Goal: Task Accomplishment & Management: Complete application form

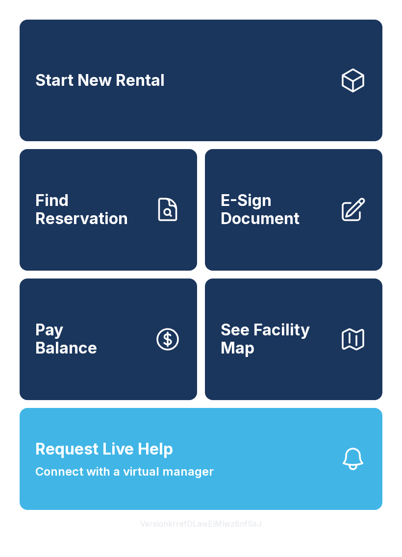
click at [326, 226] on span "E-Sign Document" at bounding box center [276, 210] width 111 height 36
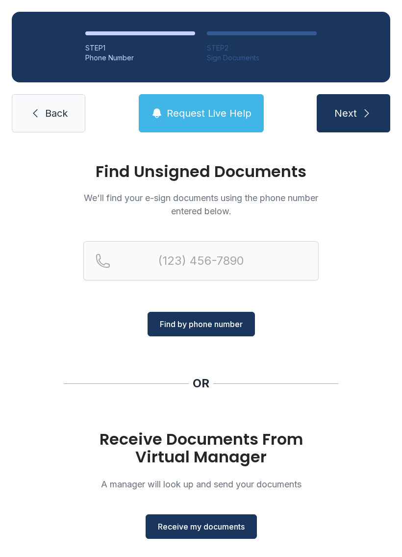
click at [228, 530] on span "Receive my documents" at bounding box center [201, 527] width 87 height 12
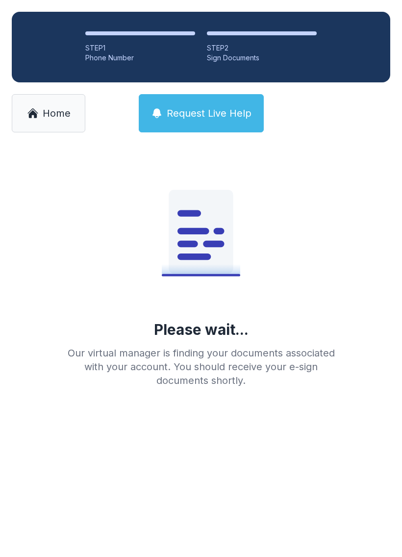
click at [57, 112] on span "Home" at bounding box center [57, 113] width 28 height 14
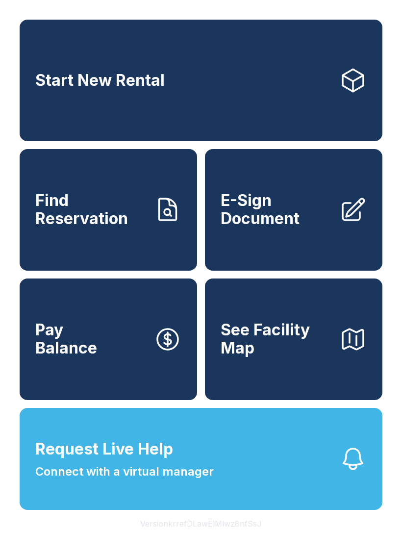
click at [308, 223] on span "E-Sign Document" at bounding box center [276, 210] width 111 height 36
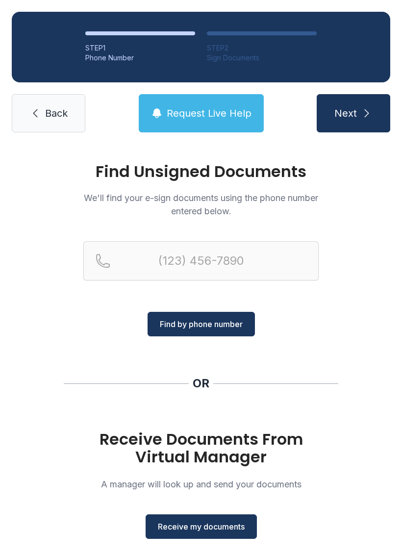
click at [209, 526] on span "Receive my documents" at bounding box center [201, 527] width 87 height 12
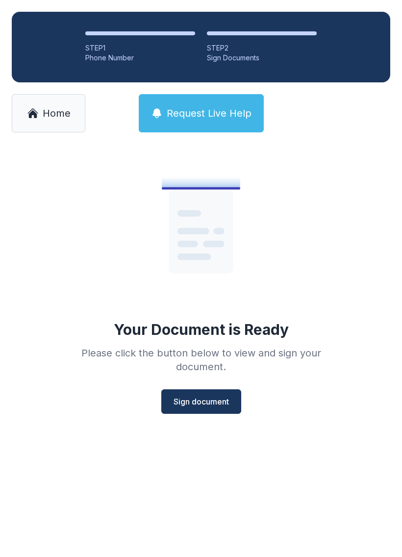
click at [216, 398] on span "Sign document" at bounding box center [201, 402] width 55 height 12
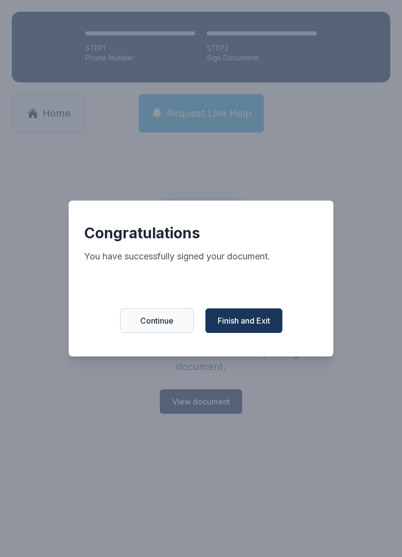
click at [264, 326] on span "Finish and Exit" at bounding box center [244, 321] width 52 height 12
